Goal: Find specific page/section: Find specific page/section

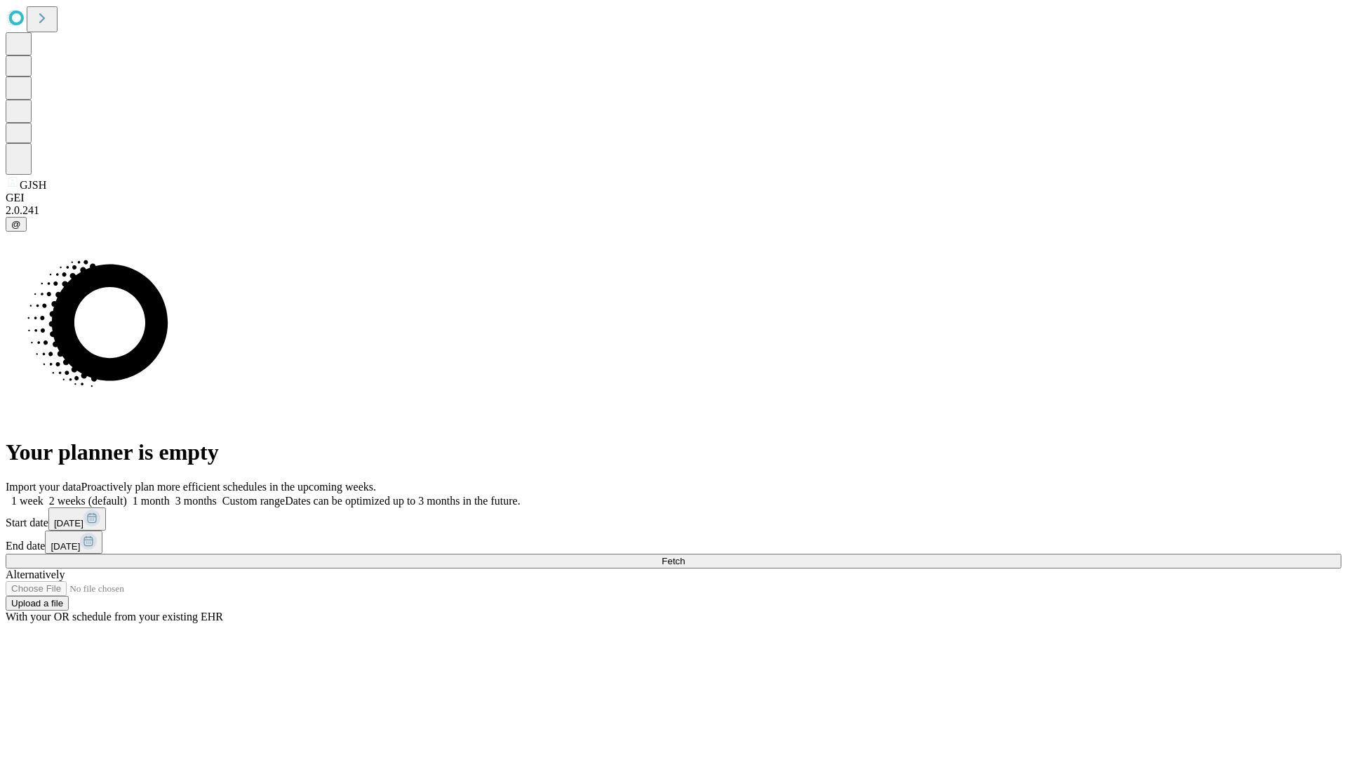
click at [685, 556] on span "Fetch" at bounding box center [673, 561] width 23 height 11
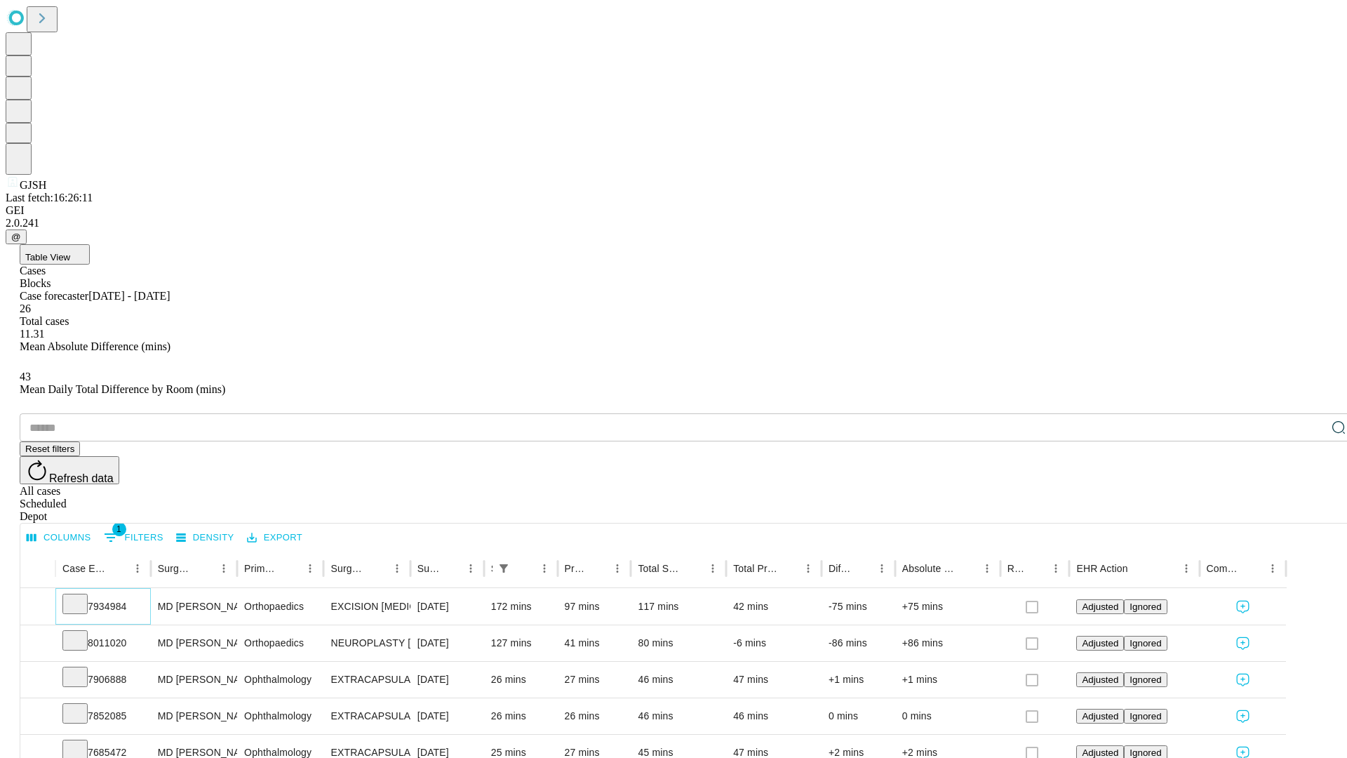
click at [82, 596] on icon at bounding box center [75, 603] width 14 height 14
